Goal: Task Accomplishment & Management: Use online tool/utility

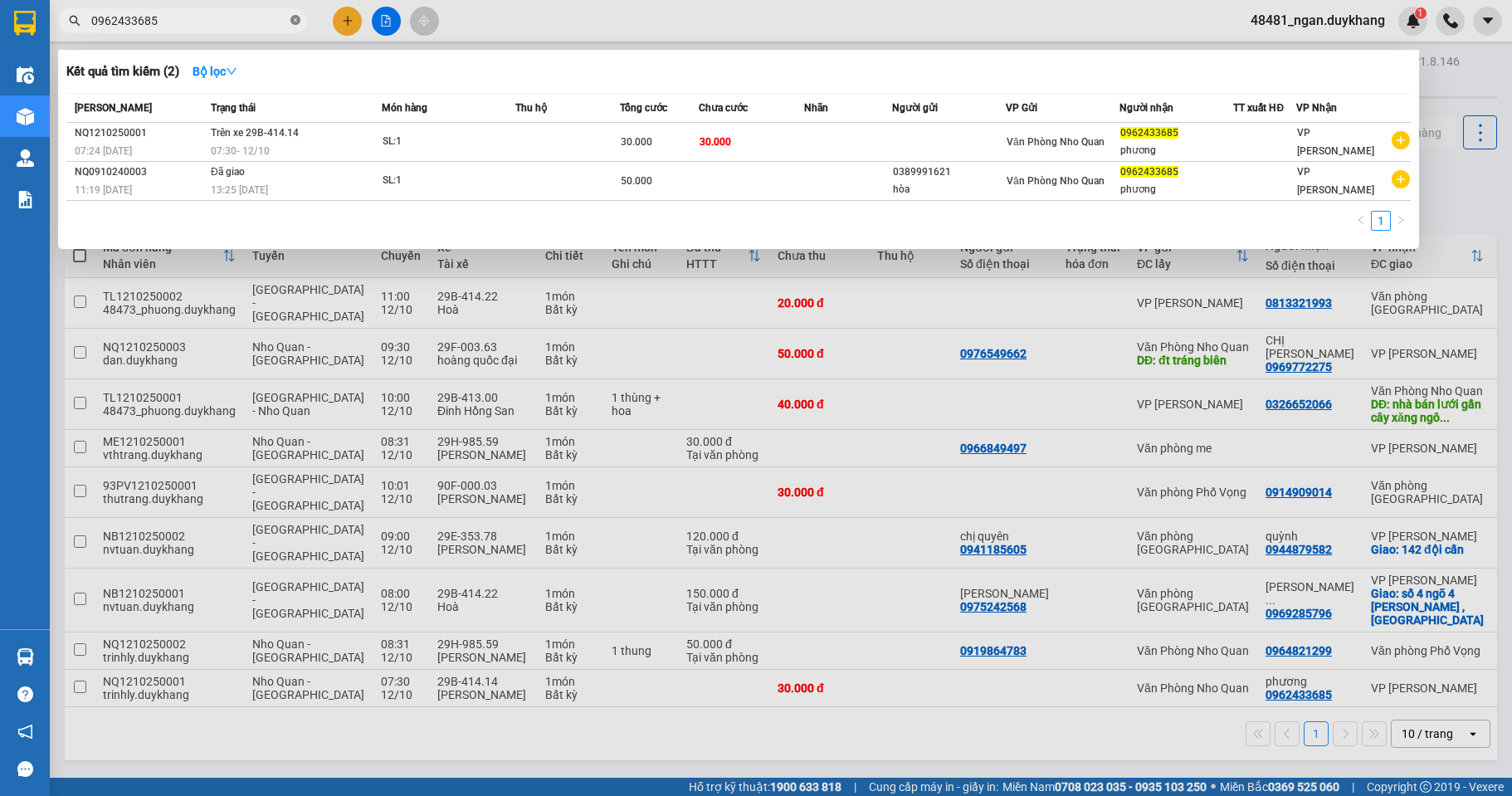
click at [297, 20] on icon "close-circle" at bounding box center [296, 20] width 10 height 10
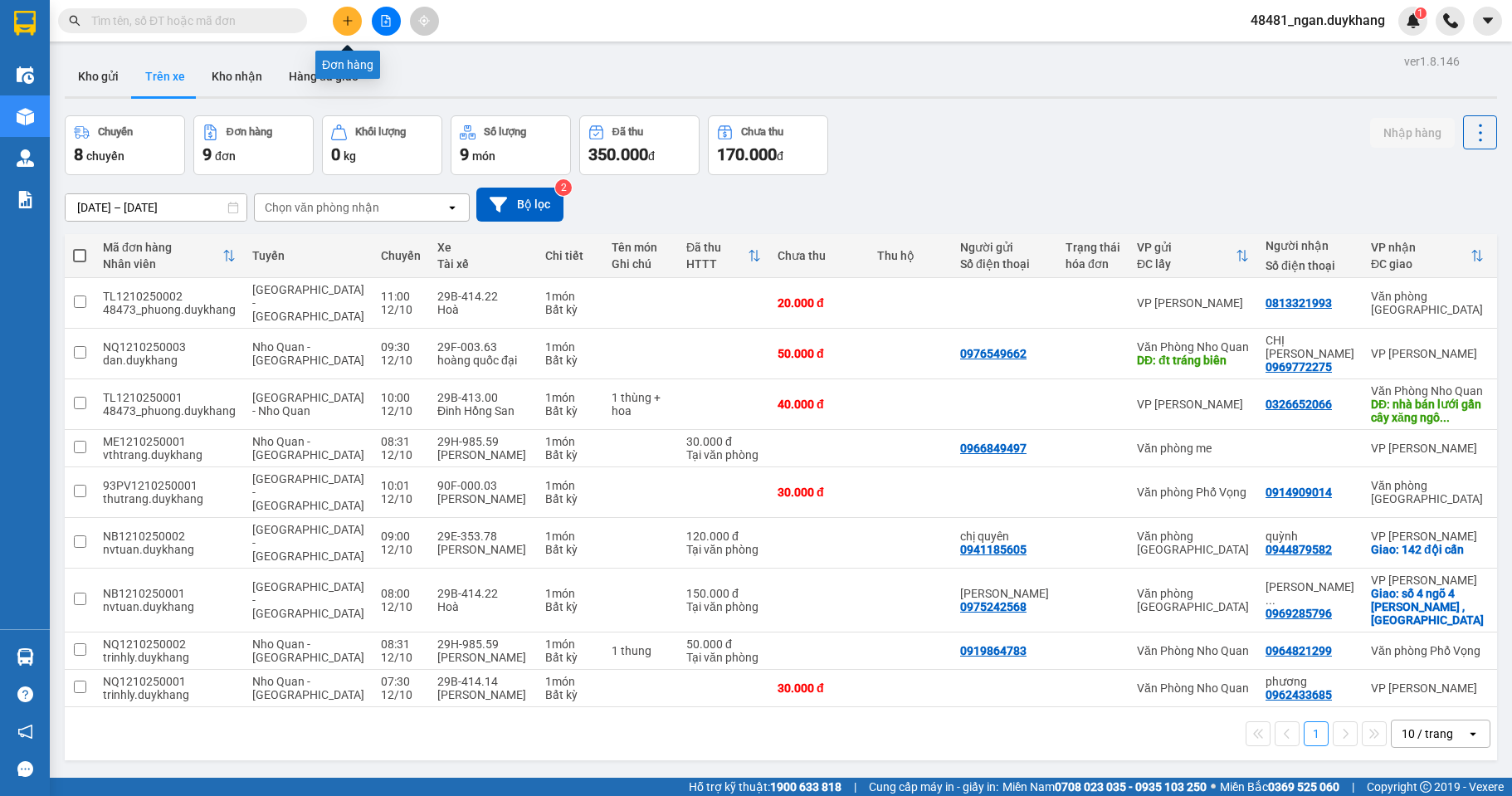
click at [342, 19] on icon "plus" at bounding box center [348, 21] width 12 height 12
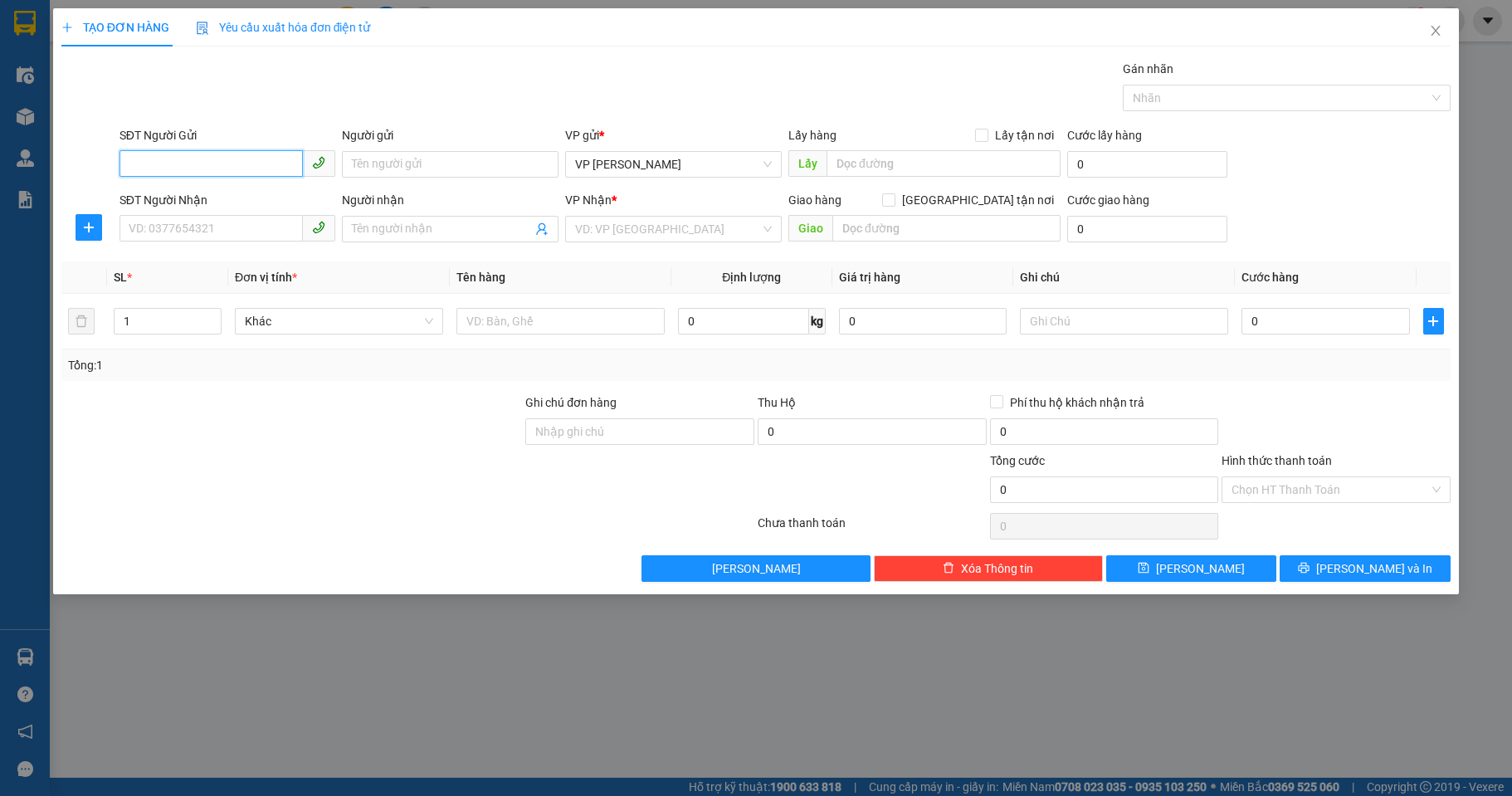
click at [218, 160] on input "SĐT Người Gửi" at bounding box center [211, 163] width 184 height 26
drag, startPoint x: 204, startPoint y: 194, endPoint x: 203, endPoint y: 236, distance: 42.0
click at [203, 196] on div "0986807660" at bounding box center [227, 197] width 197 height 18
type input "0986807660"
click at [203, 237] on input "SĐT Người Nhận" at bounding box center [211, 228] width 184 height 26
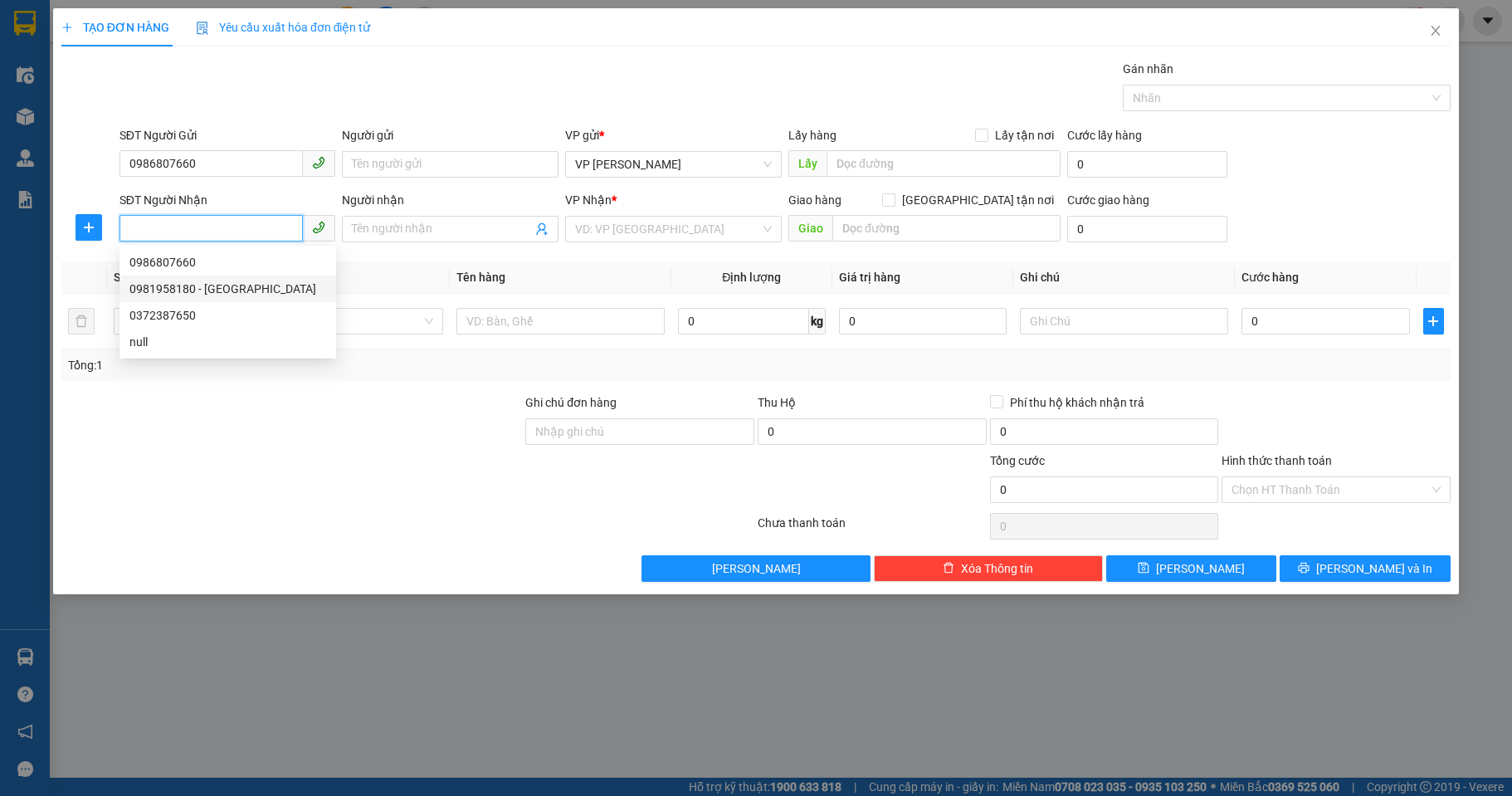
click at [173, 296] on div "0981958180 - [GEOGRAPHIC_DATA]" at bounding box center [227, 288] width 197 height 18
type input "0981958180"
type input "[PERSON_NAME]"
drag, startPoint x: 209, startPoint y: 231, endPoint x: 106, endPoint y: 237, distance: 103.2
click at [106, 237] on div "SĐT Người Nhận 0981958180 0981958180 Người nhận ANH KHÁNH VP Nhận * Văn Phòng N…" at bounding box center [756, 220] width 1393 height 58
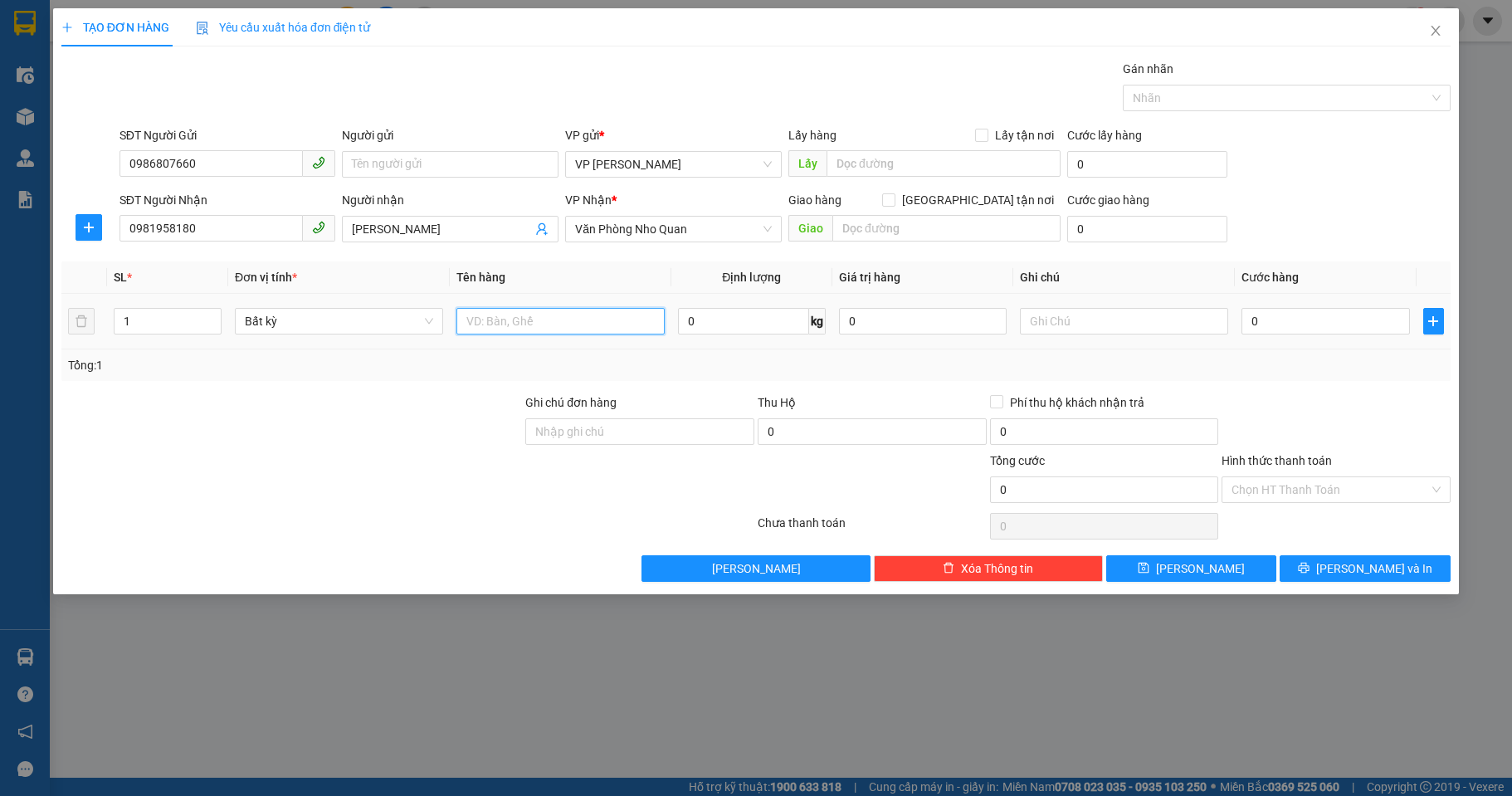
click at [530, 320] on input "text" at bounding box center [561, 320] width 208 height 26
type input "d"
type input "đ"
click at [1284, 329] on input "0" at bounding box center [1325, 320] width 168 height 26
type input "3"
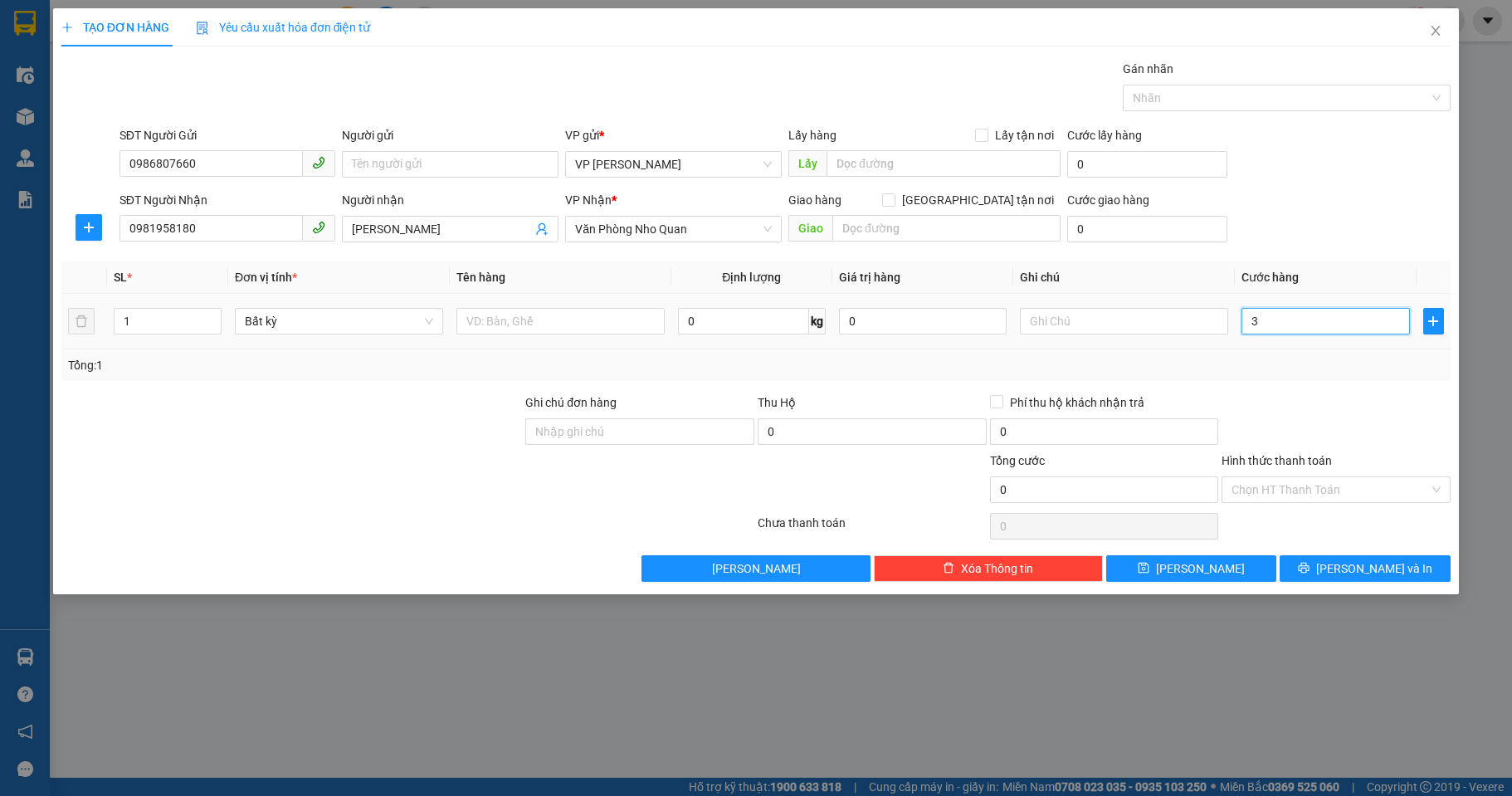
type input "3"
type input "30"
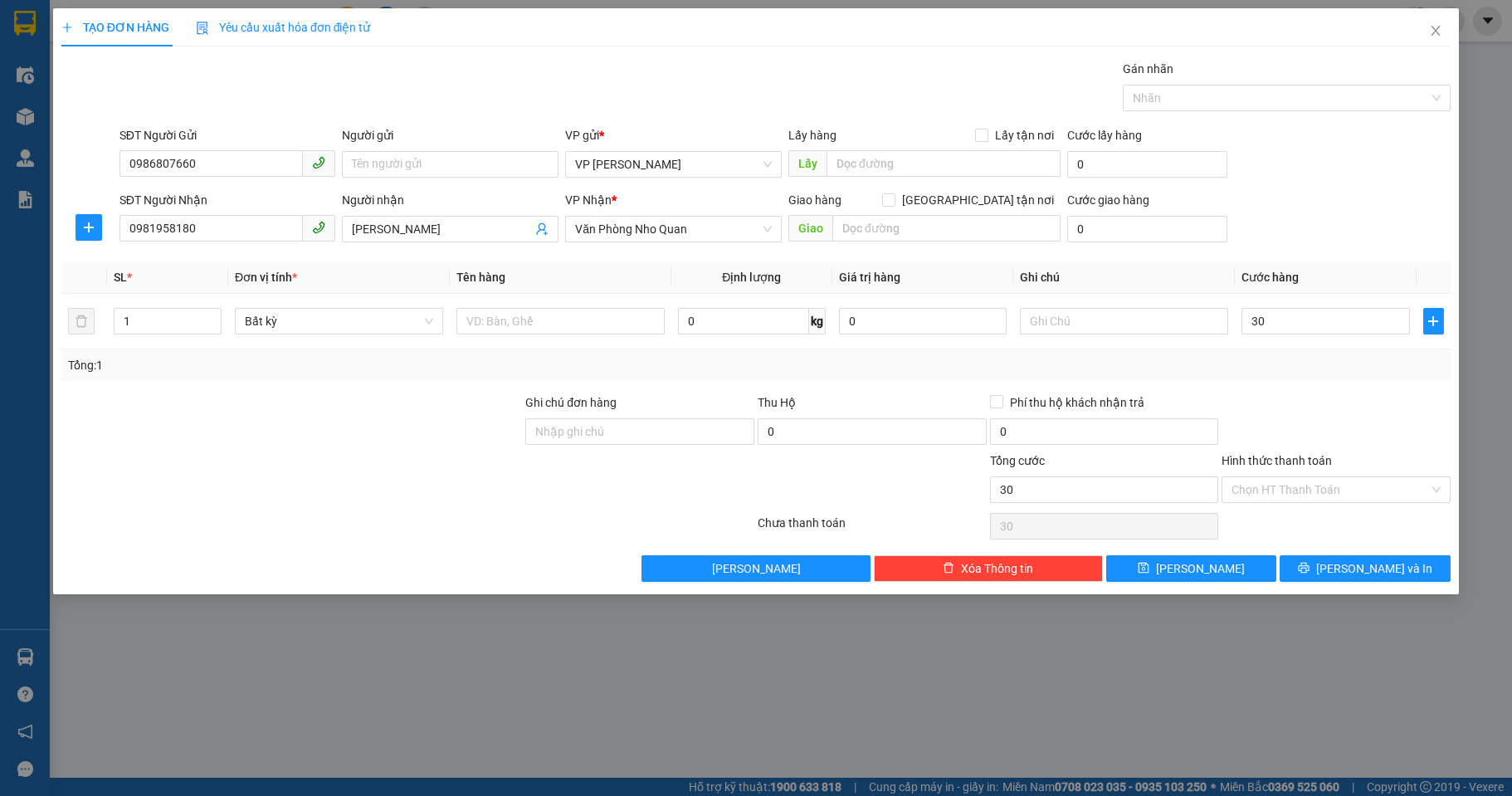
type input "30.000"
click at [1330, 389] on div "Transit Pickup Surcharge Ids Transit Deliver Surcharge Ids Transit Deliver Surc…" at bounding box center [756, 320] width 1389 height 522
click at [1331, 570] on button "[PERSON_NAME] và In" at bounding box center [1365, 568] width 171 height 26
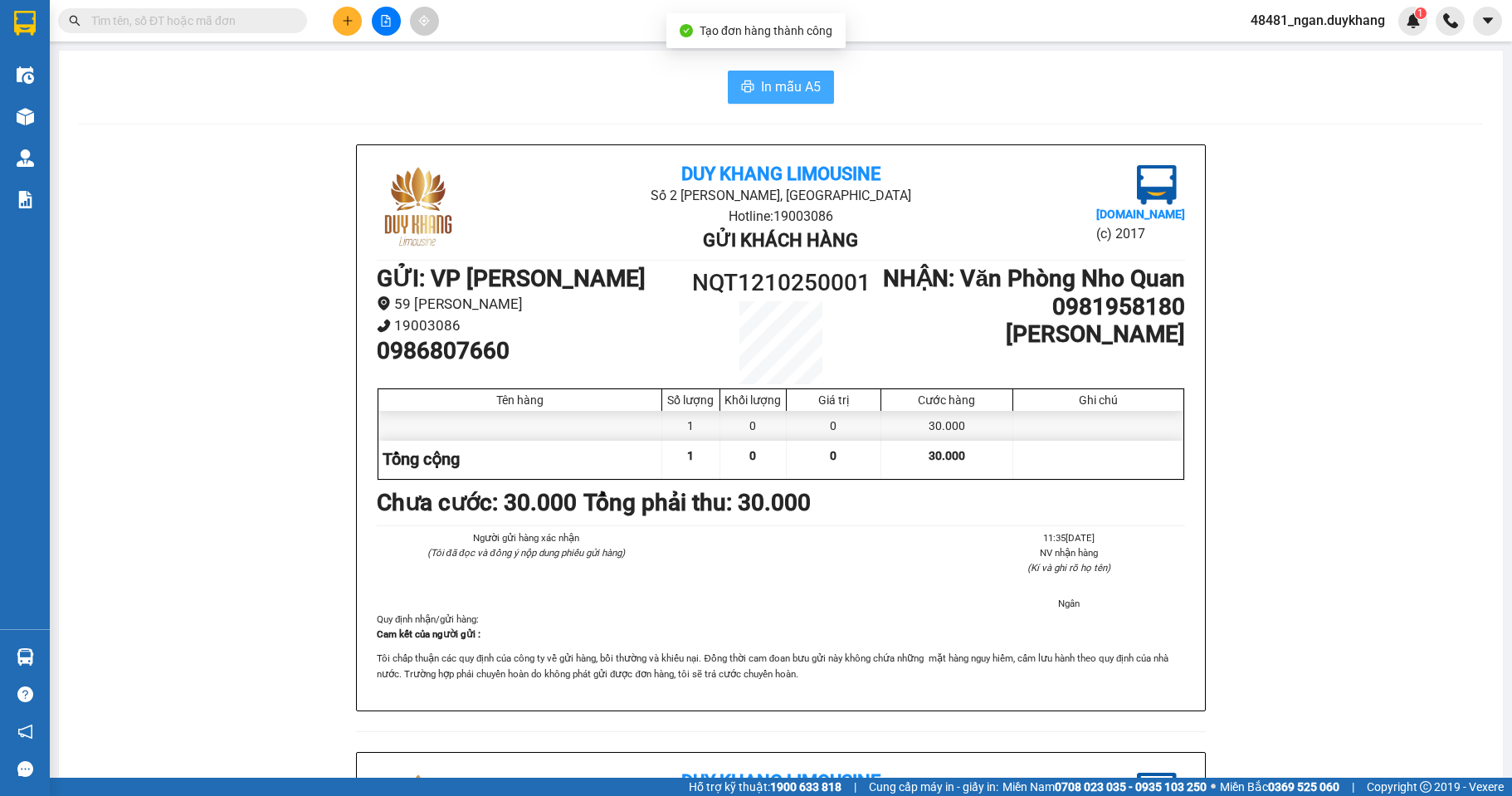
click at [769, 89] on span "In mẫu A5" at bounding box center [790, 87] width 60 height 20
drag, startPoint x: 50, startPoint y: 113, endPoint x: 42, endPoint y: 118, distance: 9.4
click at [48, 115] on section "Kết quả tìm kiếm ( 2 ) Bộ lọc Mã ĐH Trạng thái Món hàng Thu hộ Tổng cước Chưa c…" at bounding box center [756, 398] width 1512 height 796
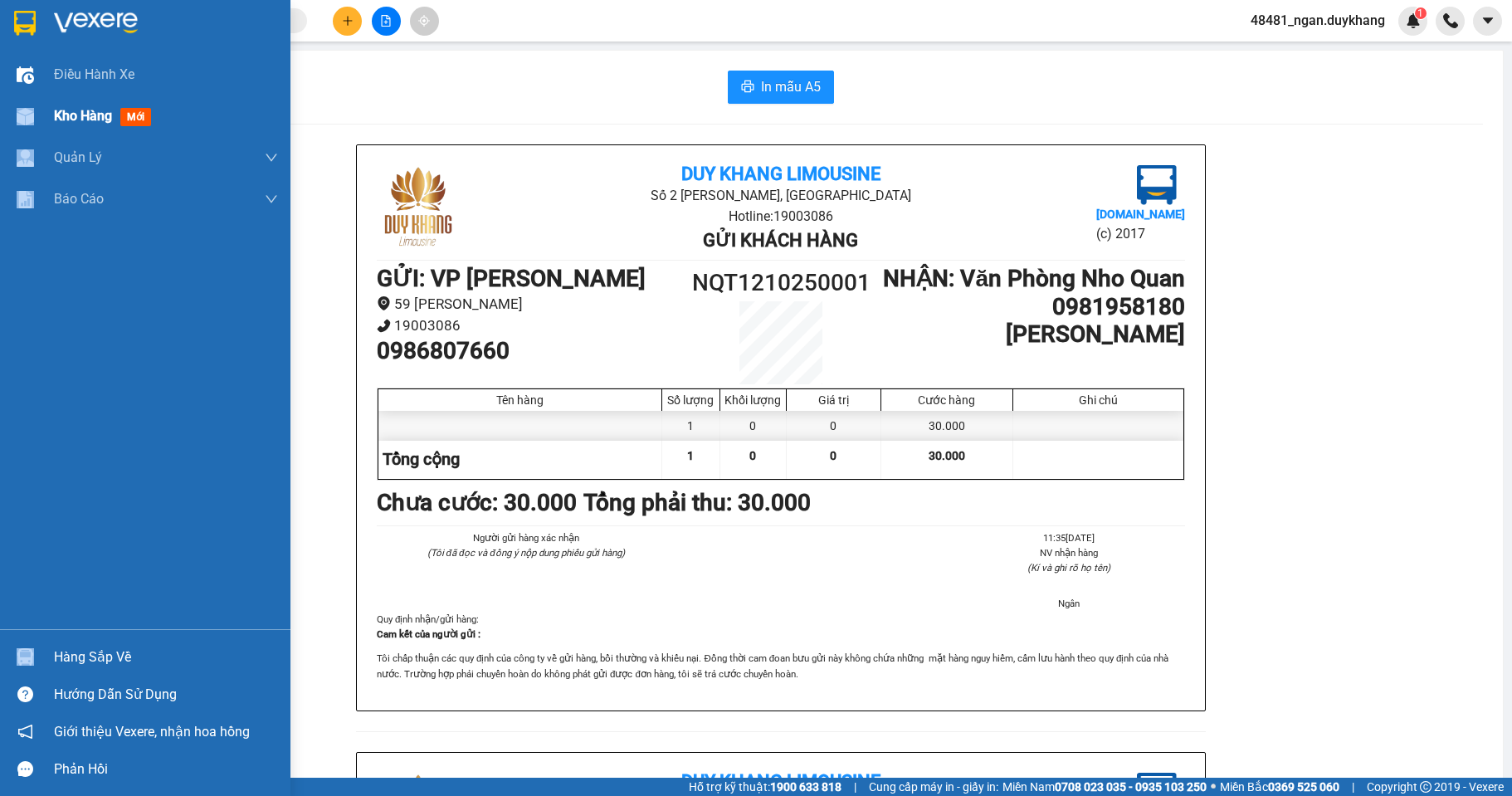
click at [35, 121] on div at bounding box center [26, 117] width 29 height 29
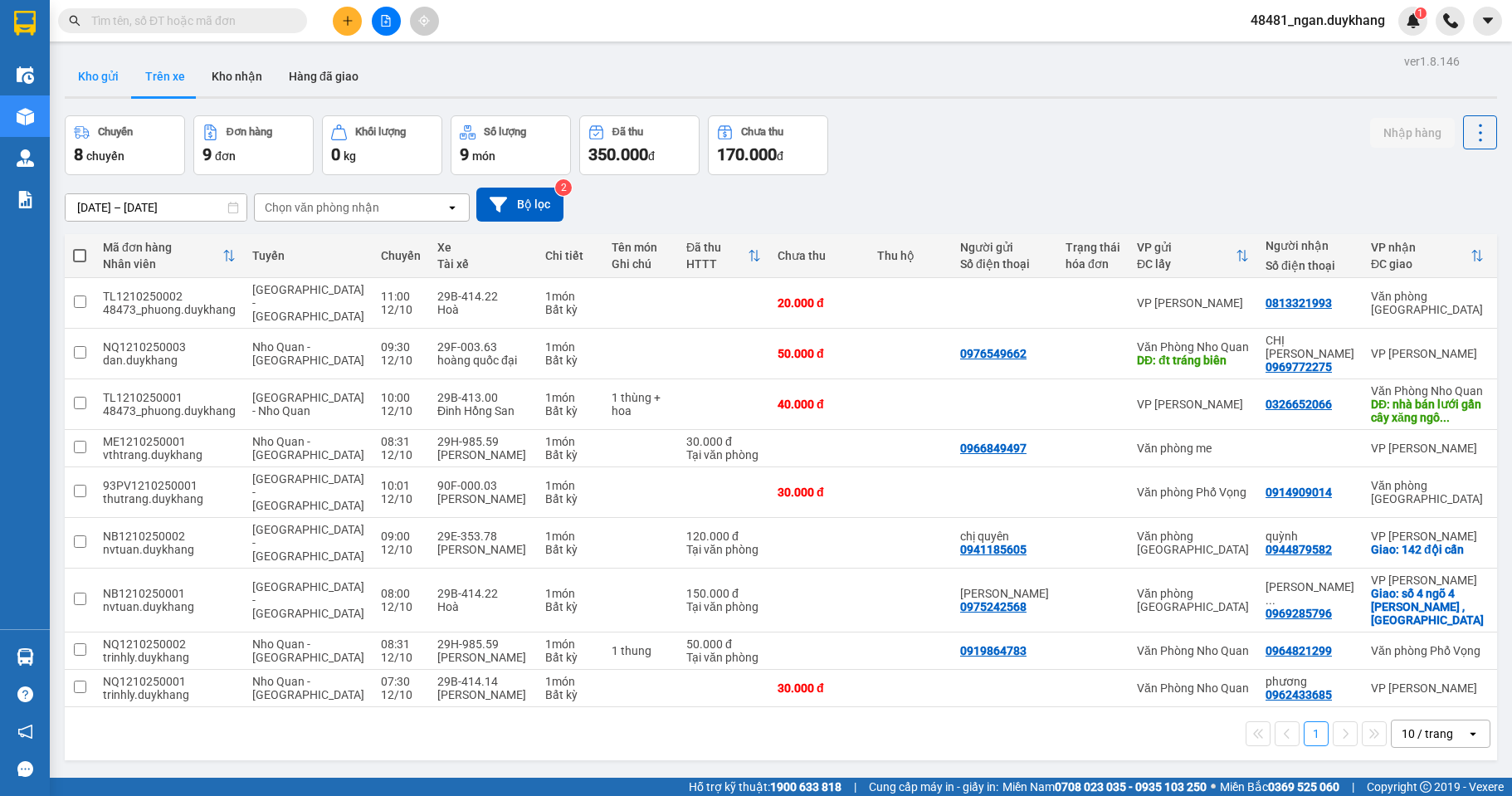
click at [88, 71] on button "Kho gửi" at bounding box center [98, 76] width 67 height 40
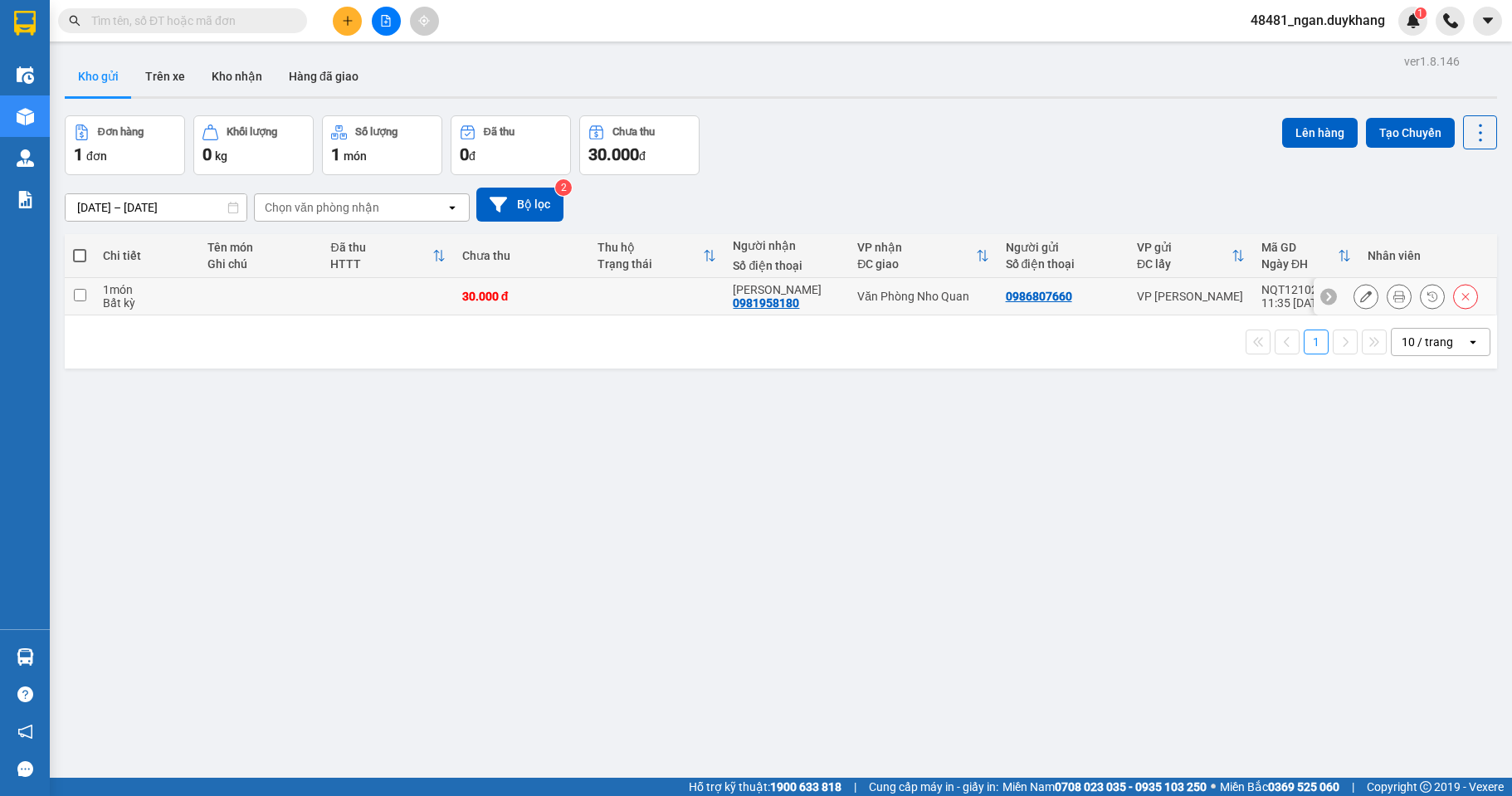
drag, startPoint x: 926, startPoint y: 298, endPoint x: 1286, endPoint y: 163, distance: 384.5
click at [933, 295] on div "Văn Phòng Nho Quan" at bounding box center [923, 297] width 131 height 14
checkbox input "true"
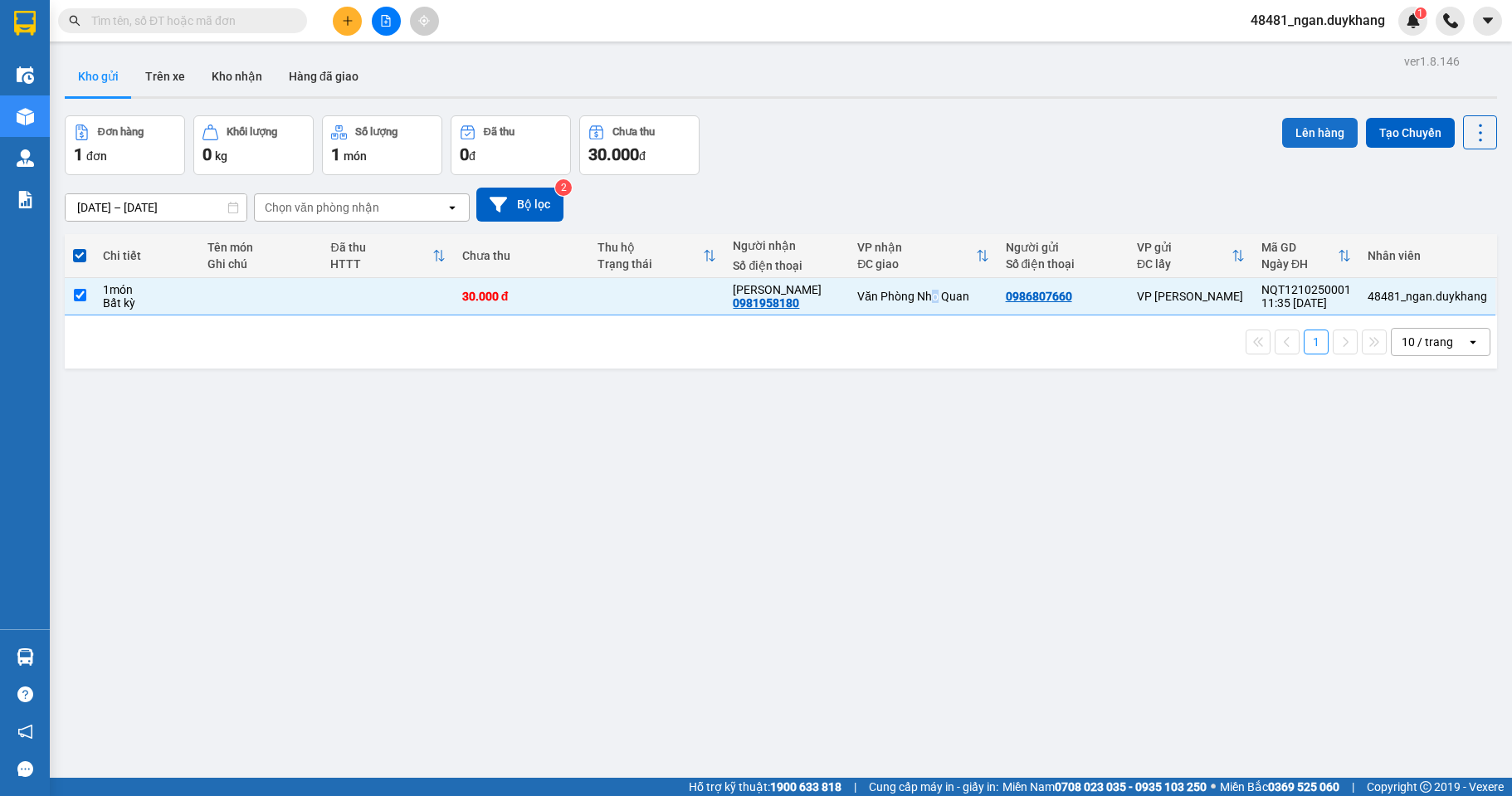
click at [1315, 128] on button "Lên hàng" at bounding box center [1319, 132] width 76 height 30
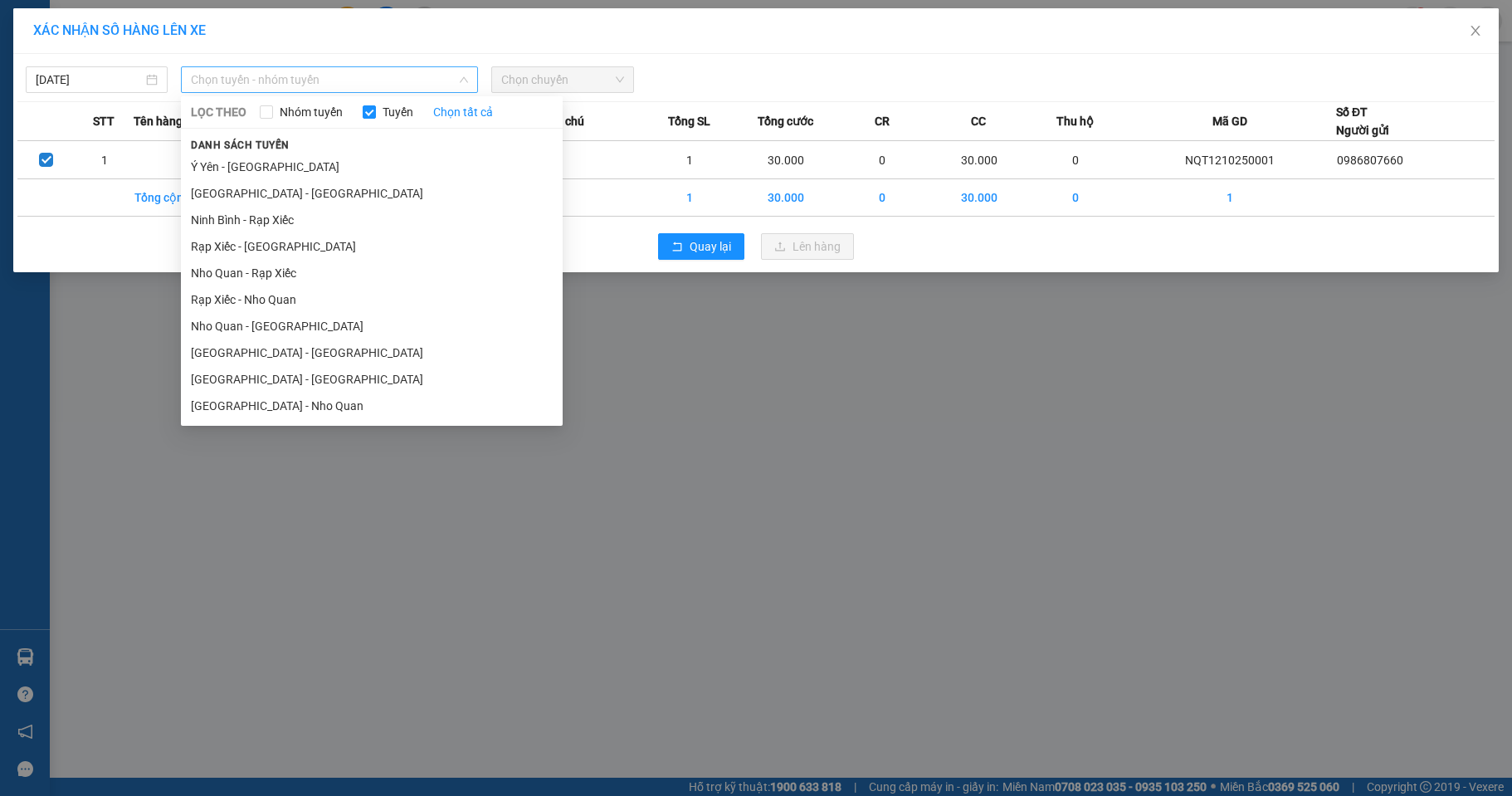
click at [348, 83] on span "Chọn tuyến - nhóm tuyến" at bounding box center [329, 79] width 277 height 25
click at [277, 401] on li "[GEOGRAPHIC_DATA] - Nho Quan" at bounding box center [371, 406] width 382 height 26
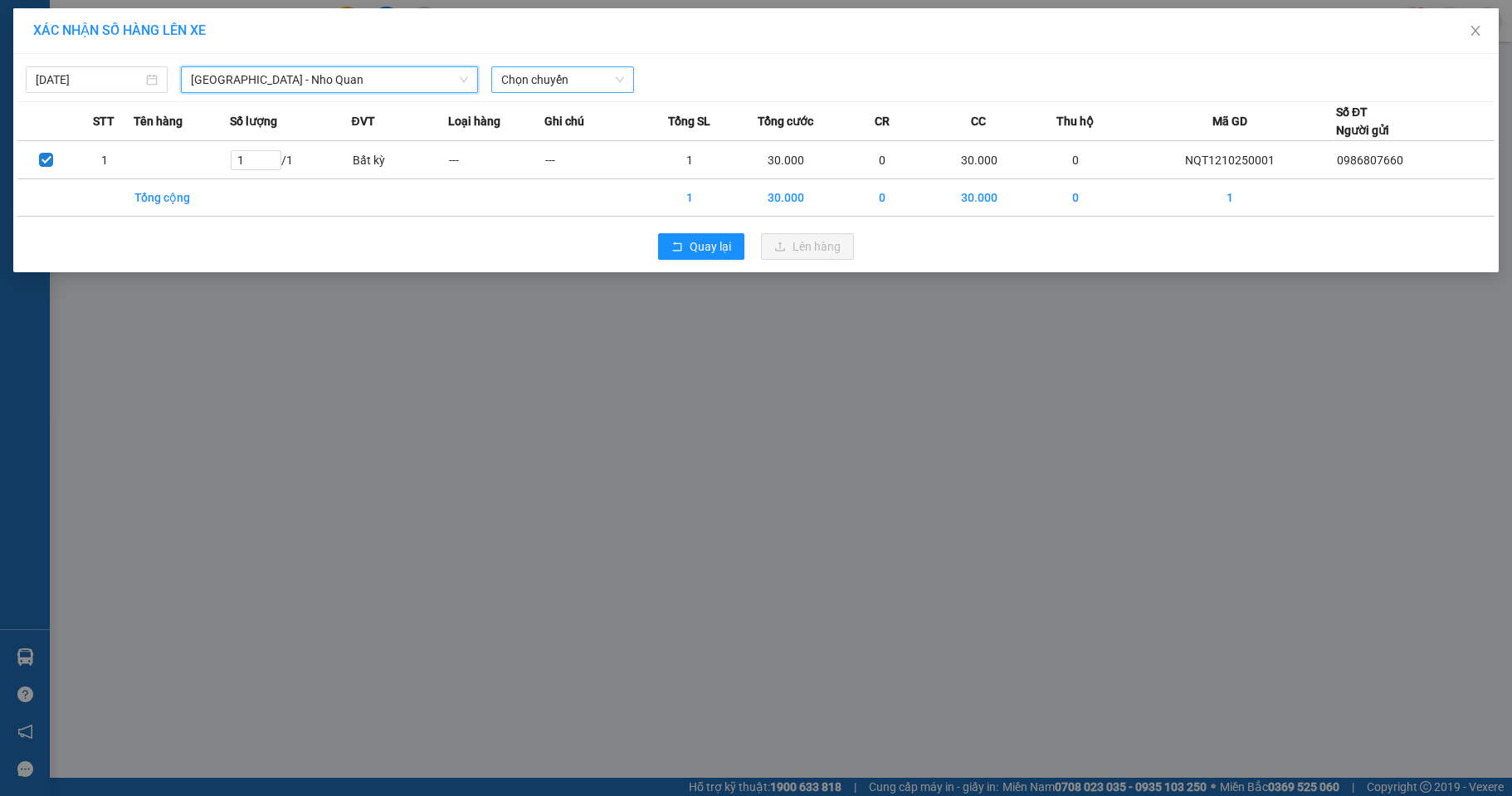
click at [534, 71] on span "Chọn chuyến" at bounding box center [561, 79] width 122 height 25
type input "363"
click at [528, 145] on div "13:01 - 29F-003.63" at bounding box center [566, 139] width 129 height 18
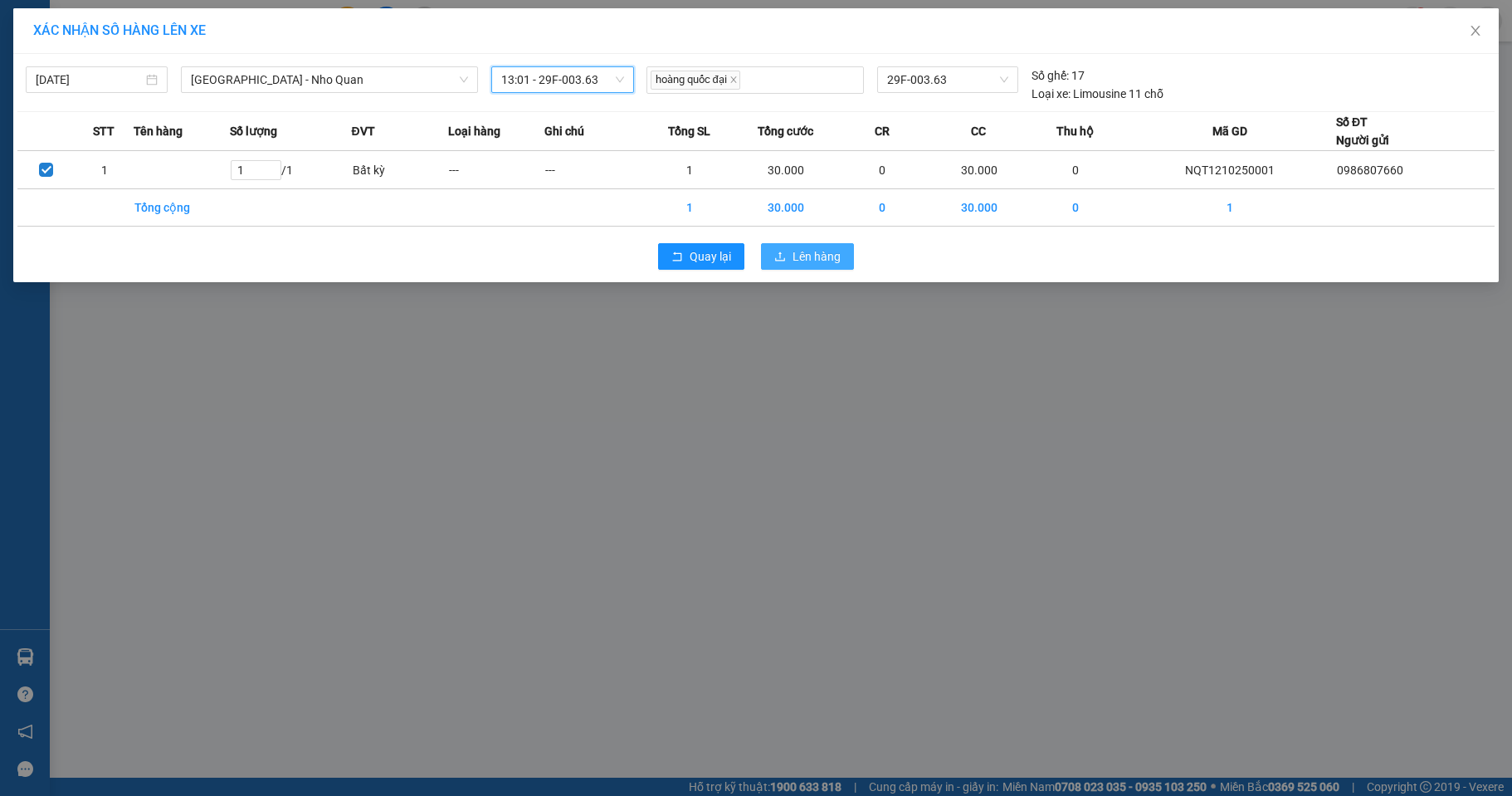
click at [817, 254] on span "Lên hàng" at bounding box center [816, 256] width 48 height 18
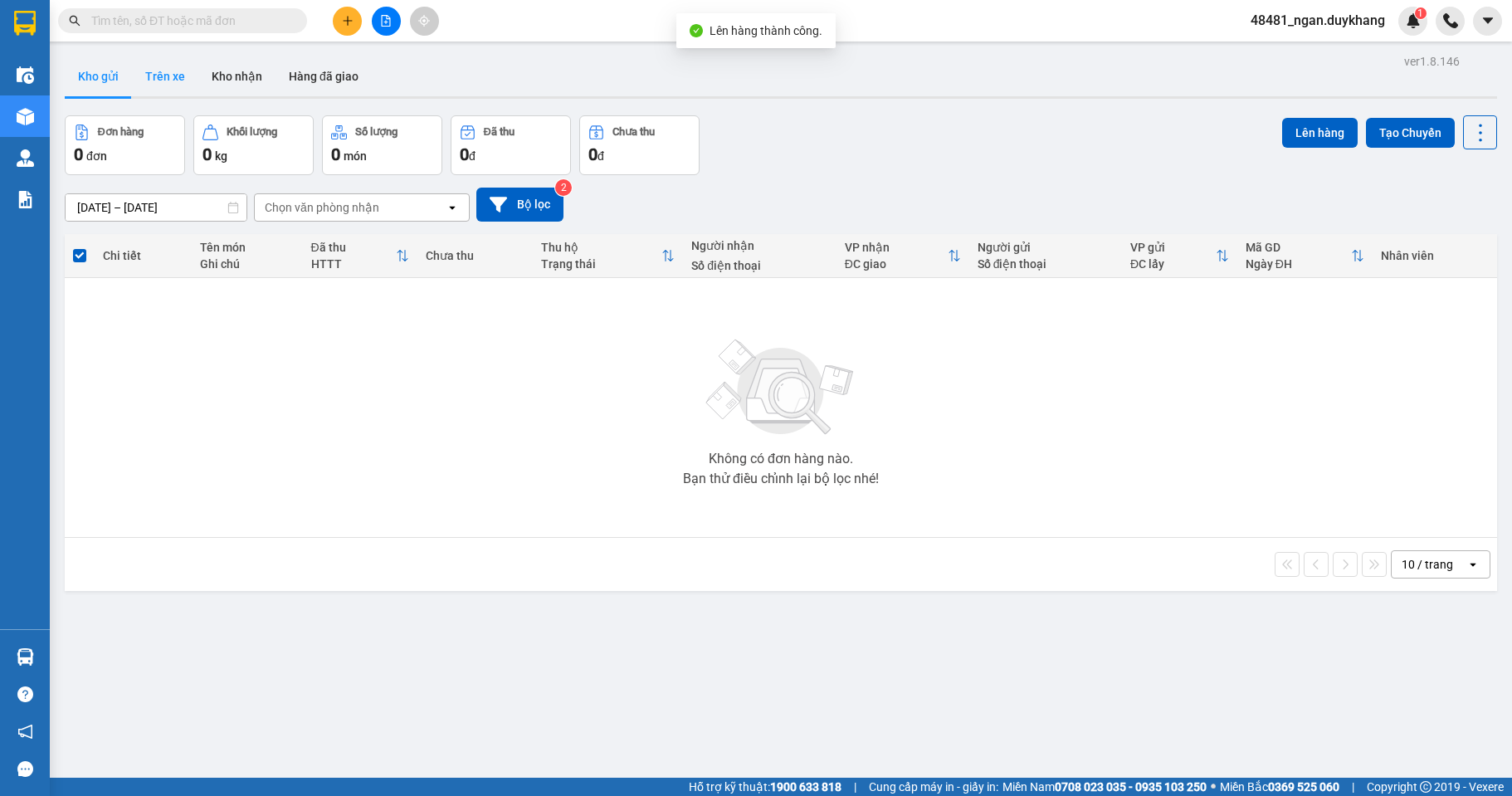
click at [151, 80] on button "Trên xe" at bounding box center [165, 76] width 66 height 40
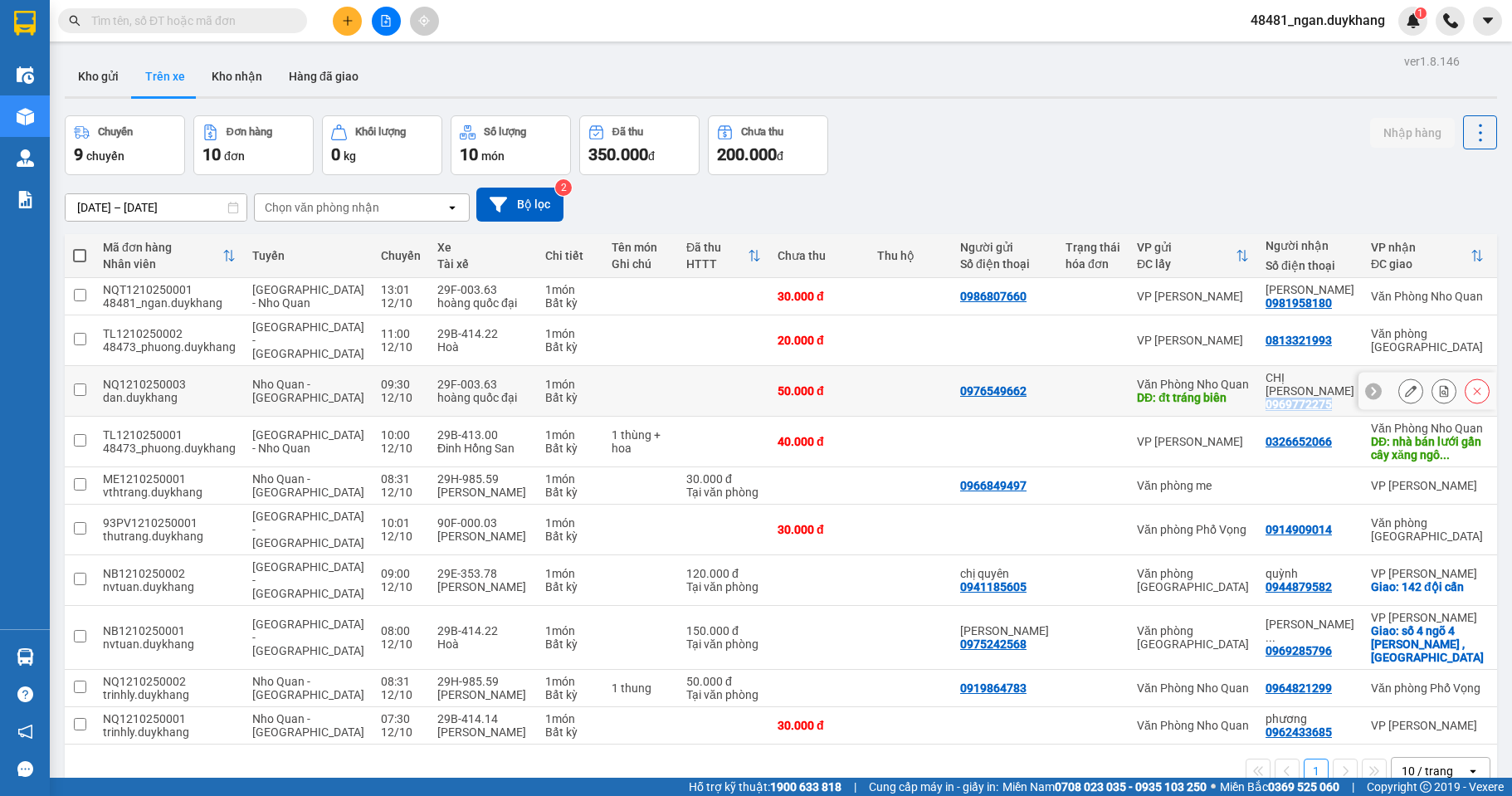
drag, startPoint x: 1282, startPoint y: 385, endPoint x: 1240, endPoint y: 385, distance: 42.0
click at [1265, 385] on div "CHỊ [PERSON_NAME] 0969772275" at bounding box center [1309, 390] width 89 height 40
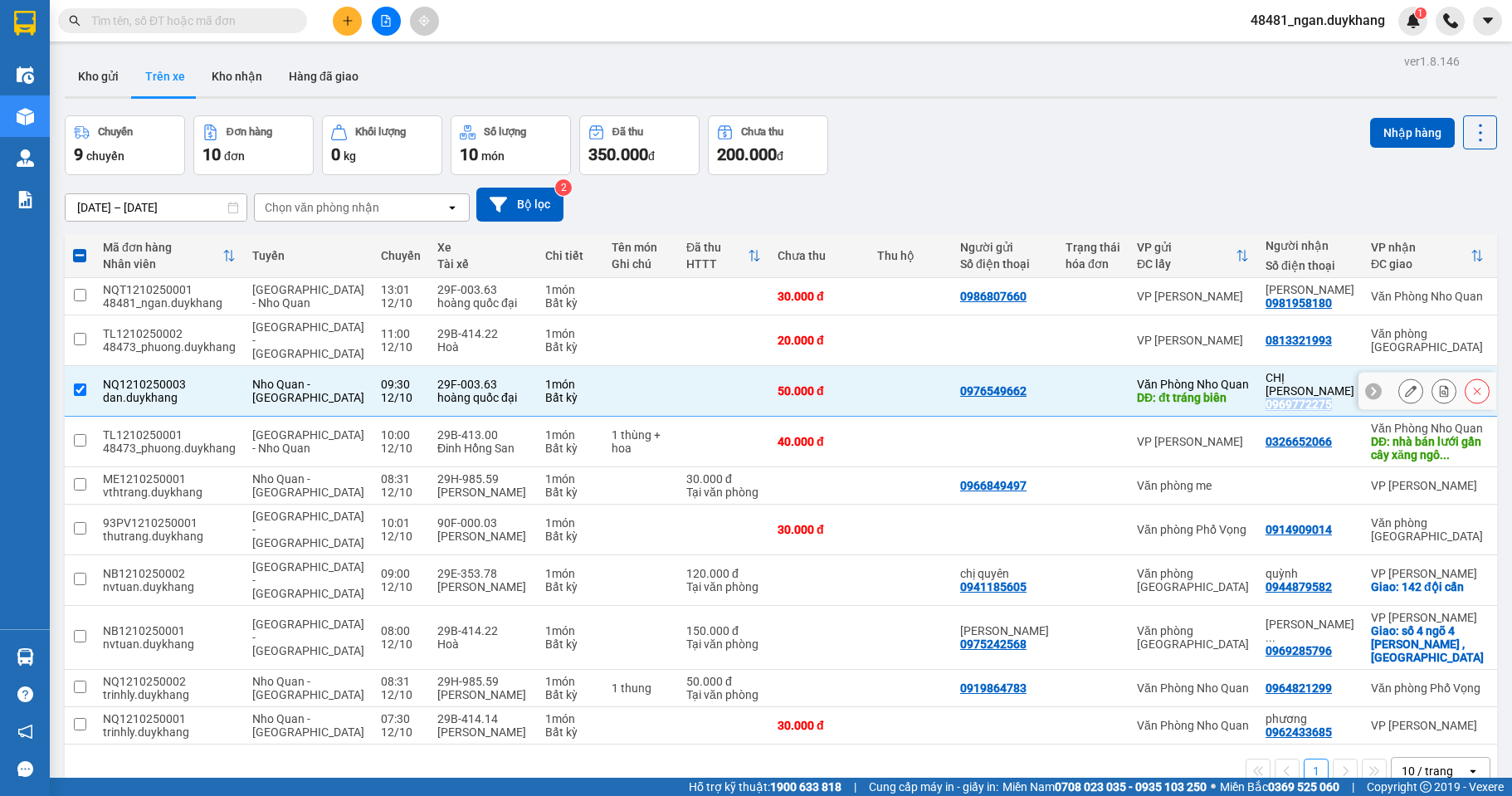
copy div "0969772275"
click at [1066, 384] on div at bounding box center [1093, 391] width 55 height 14
checkbox input "false"
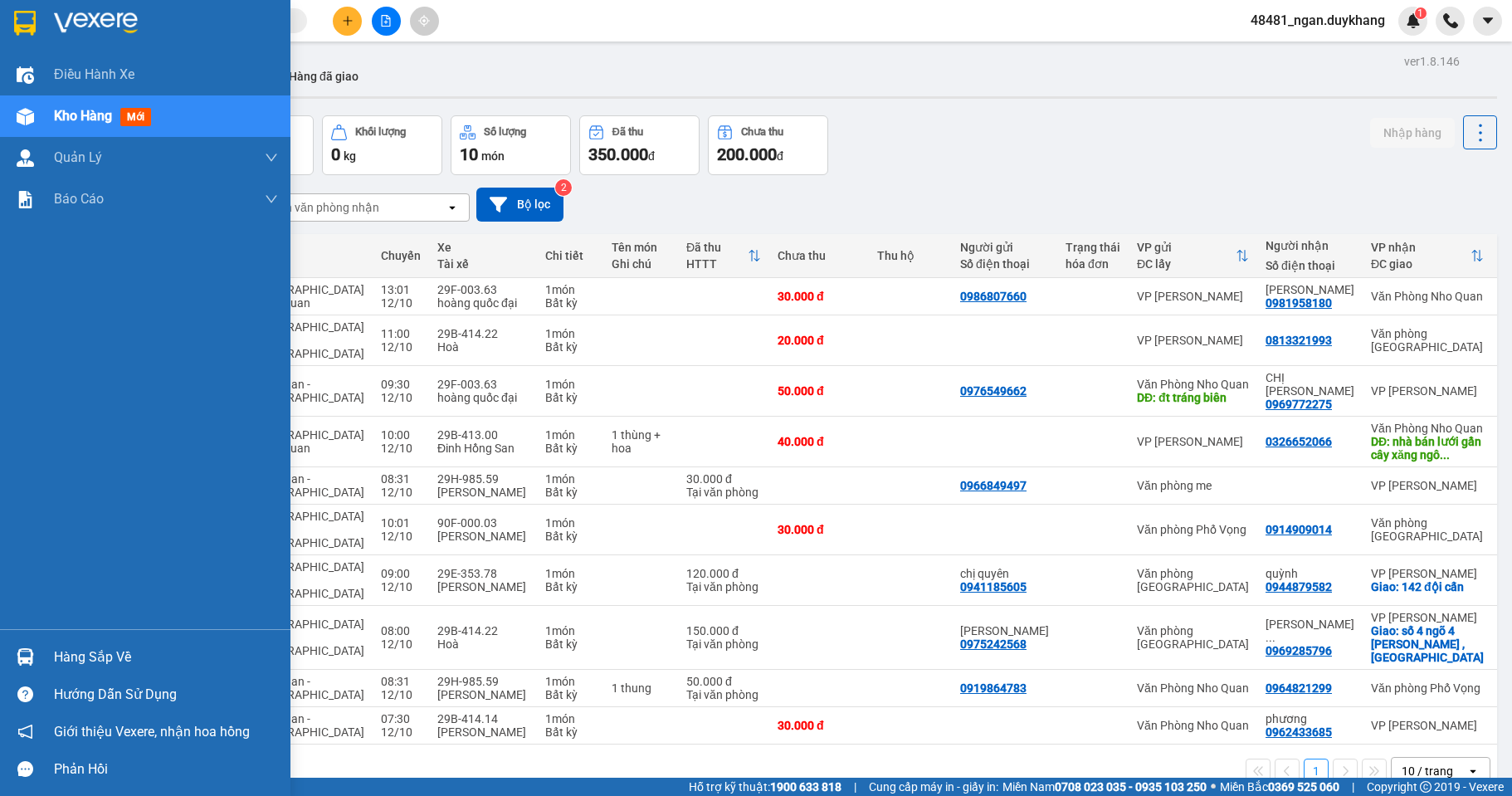
click at [34, 645] on div at bounding box center [26, 657] width 29 height 29
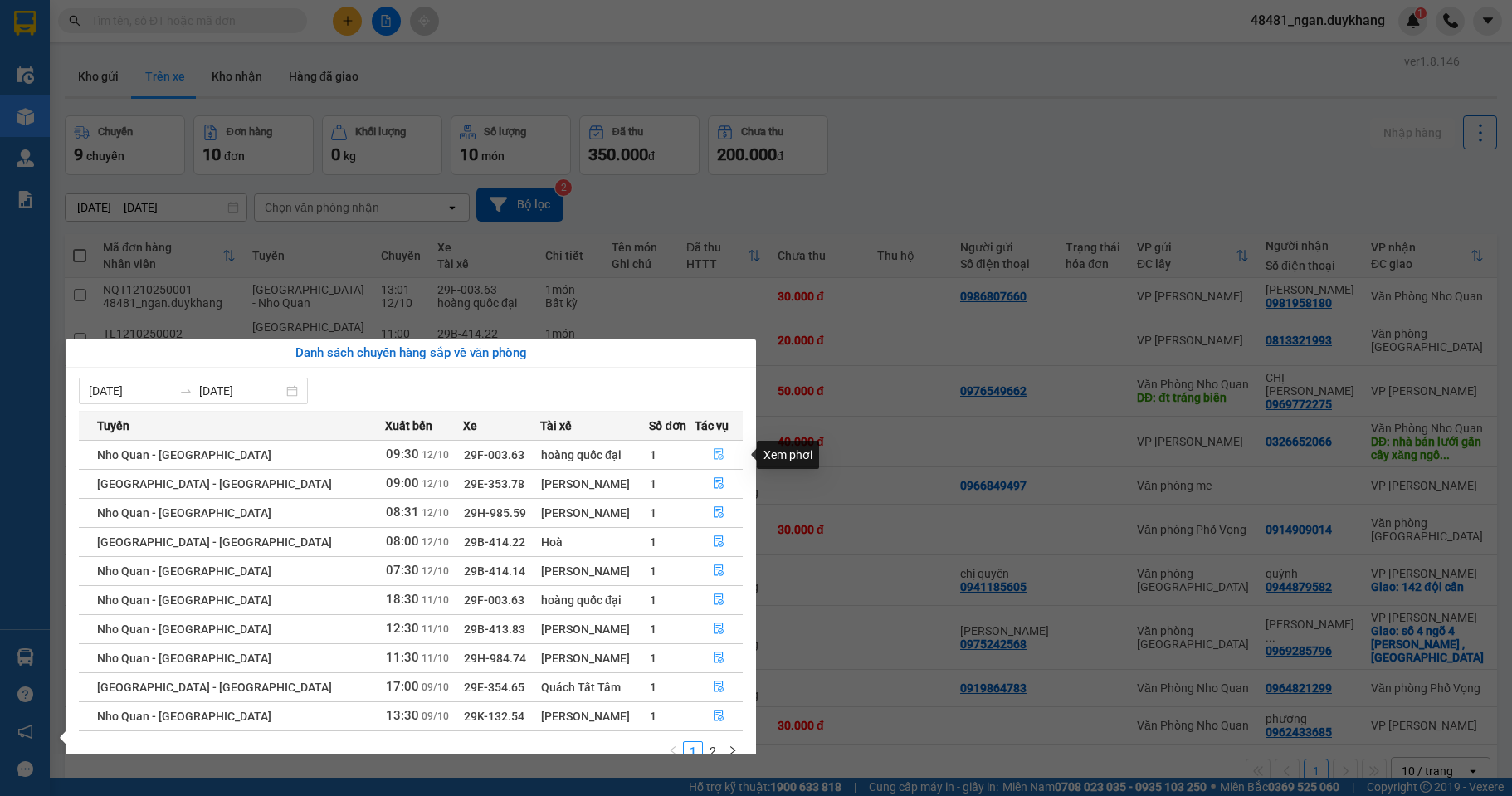
click at [713, 453] on icon "file-done" at bounding box center [719, 454] width 12 height 12
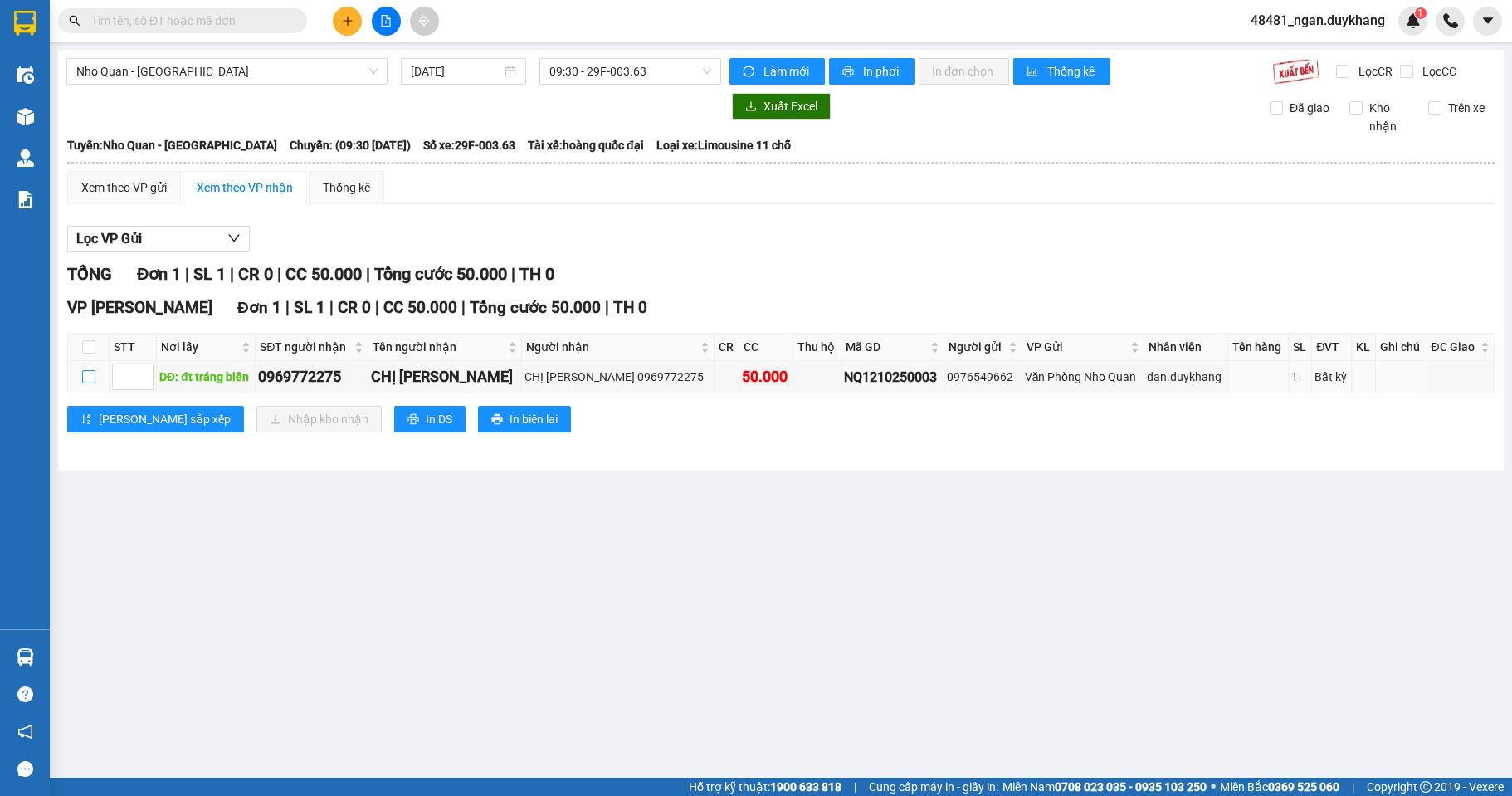
drag, startPoint x: 91, startPoint y: 377, endPoint x: 279, endPoint y: 407, distance: 190.4
click at [94, 376] on input "checkbox" at bounding box center [89, 377] width 14 height 14
checkbox input "true"
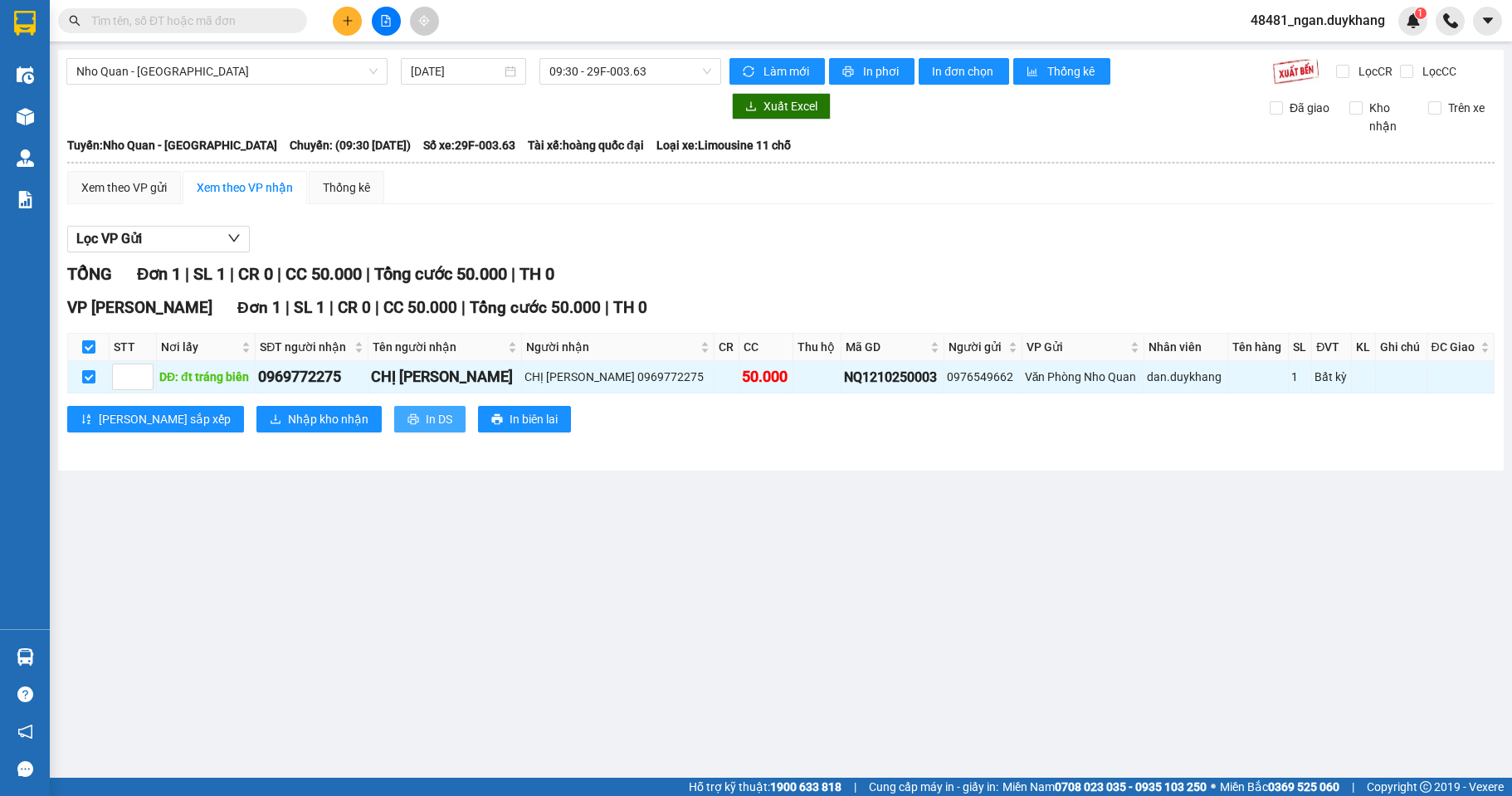
click at [394, 412] on button "In DS" at bounding box center [430, 418] width 72 height 26
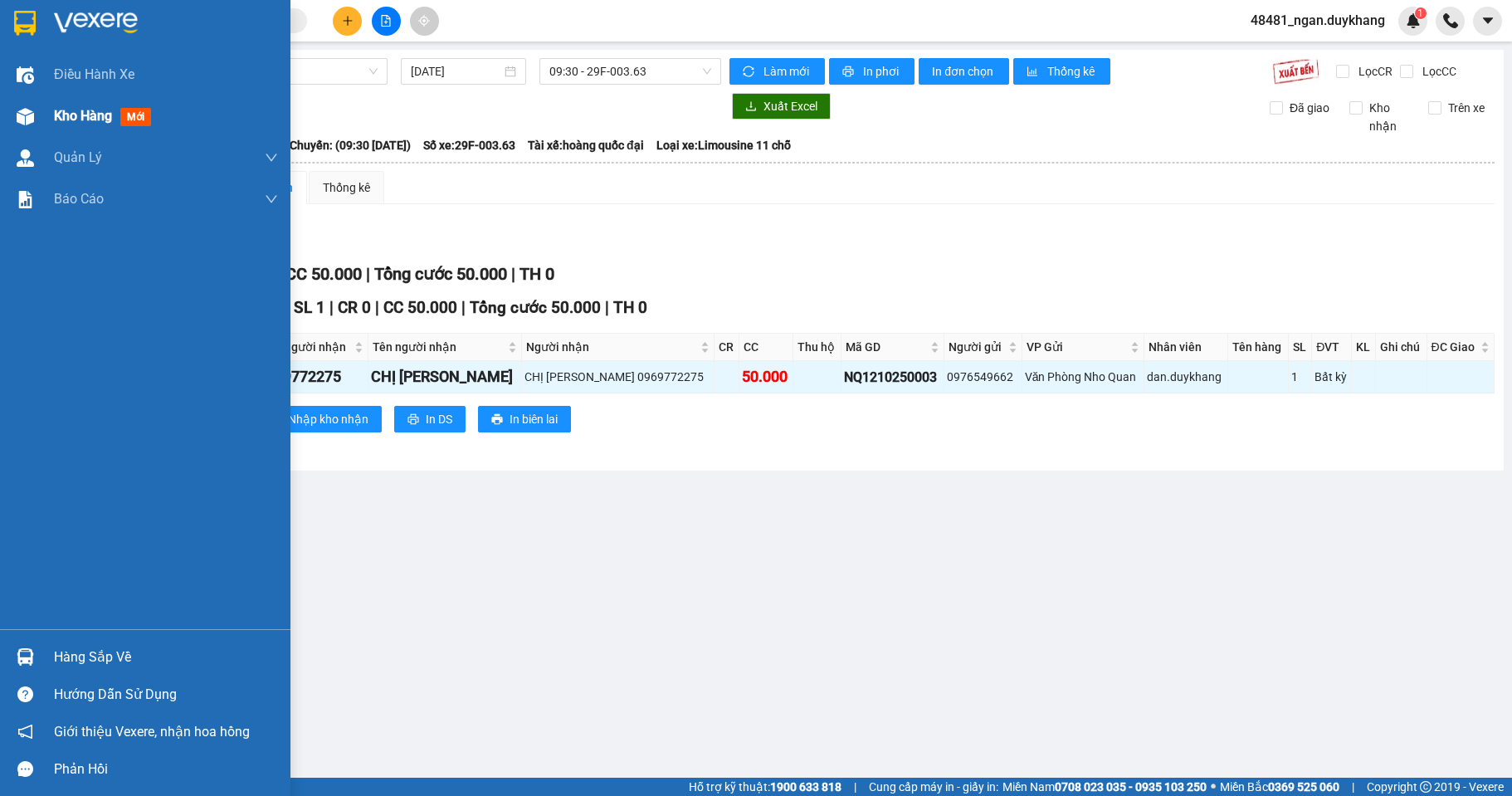
click at [43, 110] on div "Kho hàng mới" at bounding box center [145, 116] width 290 height 42
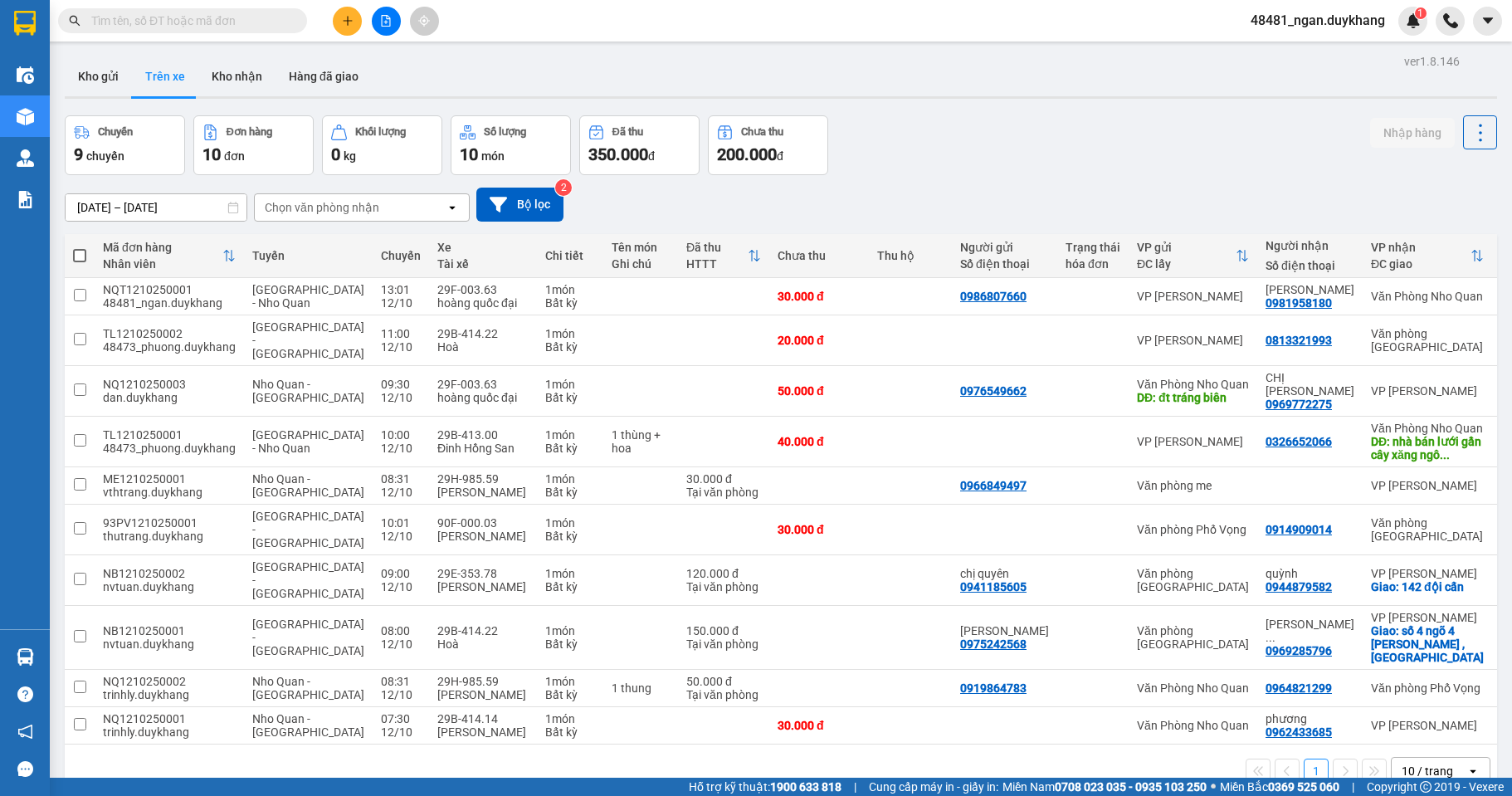
click at [1331, 176] on div "[DATE] – [DATE] Press the down arrow key to interact with the calendar and sele…" at bounding box center [780, 205] width 1432 height 59
